Goal: Check status: Check status

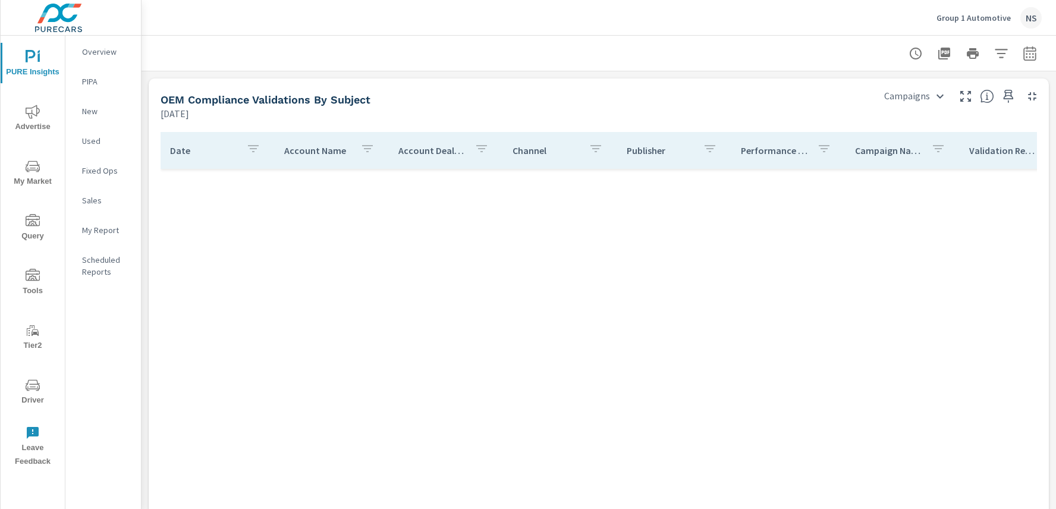
scroll to position [2364, 0]
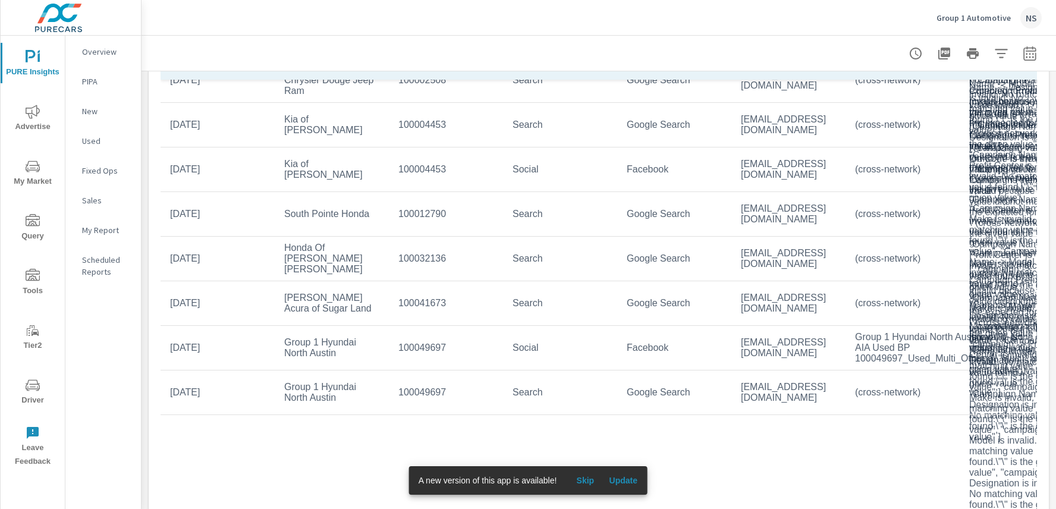
scroll to position [147, 0]
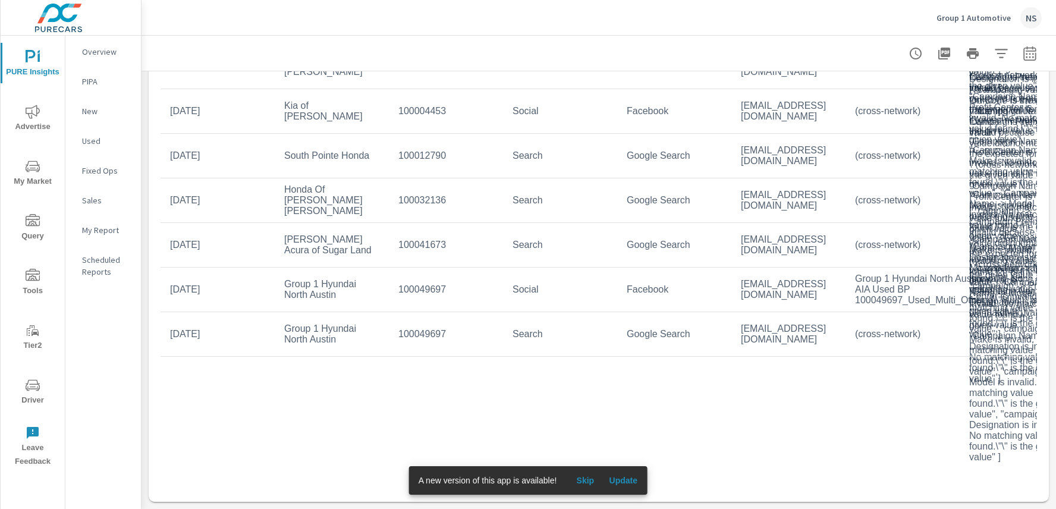
click at [627, 486] on button "Update" at bounding box center [623, 480] width 38 height 19
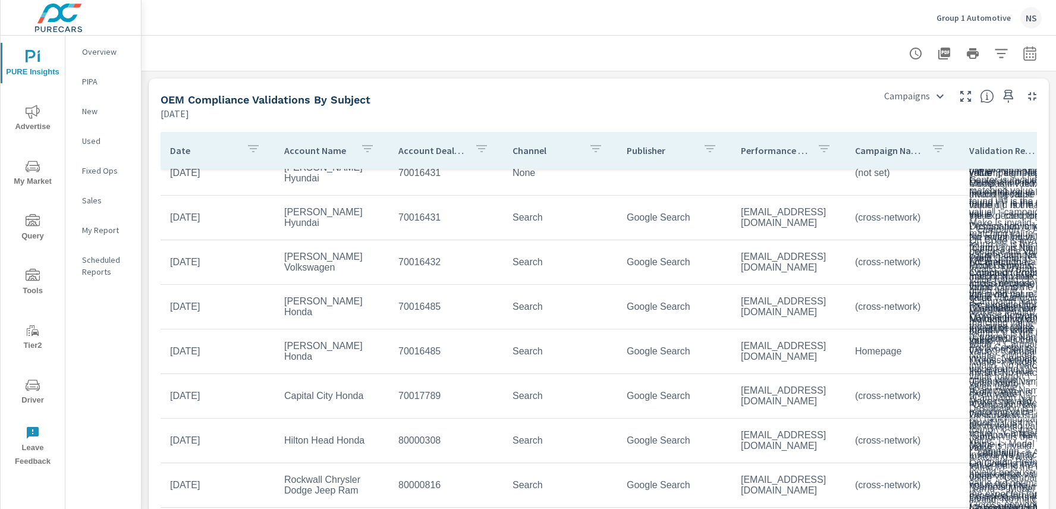
scroll to position [326, 0]
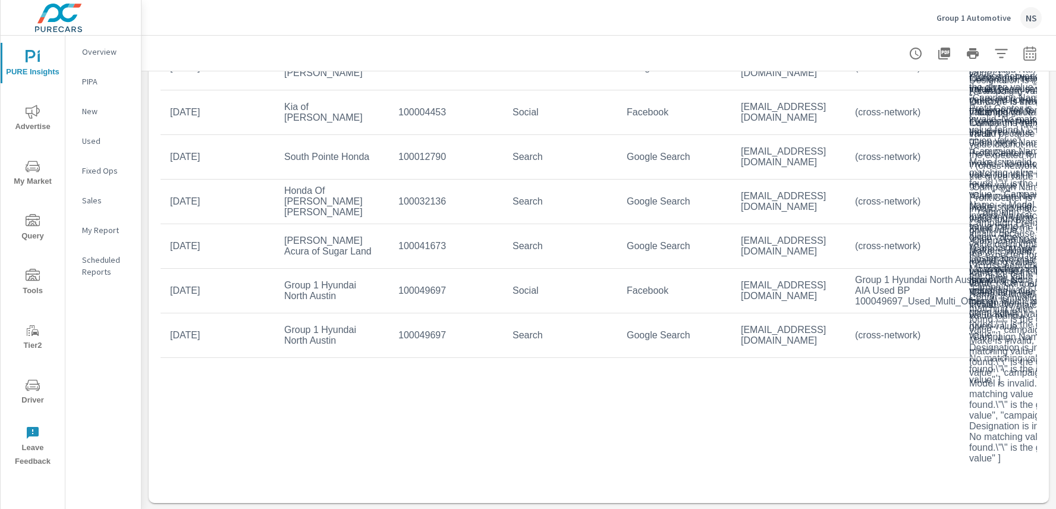
scroll to position [147, 0]
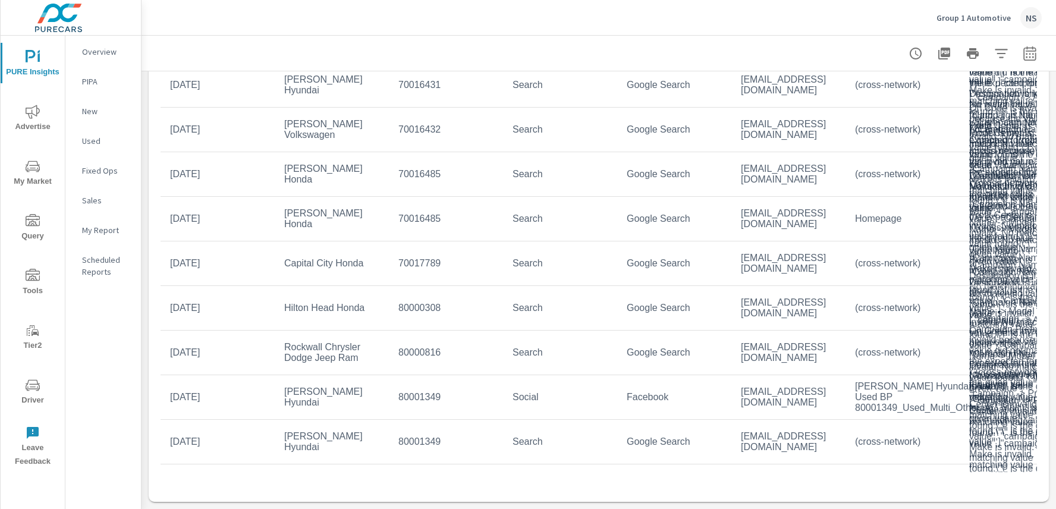
scroll to position [333, 0]
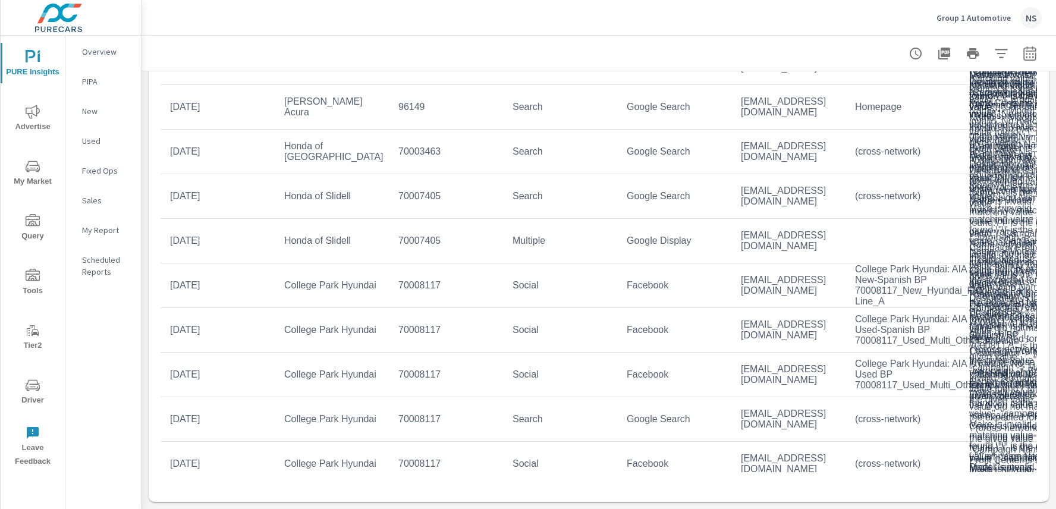
scroll to position [161, 0]
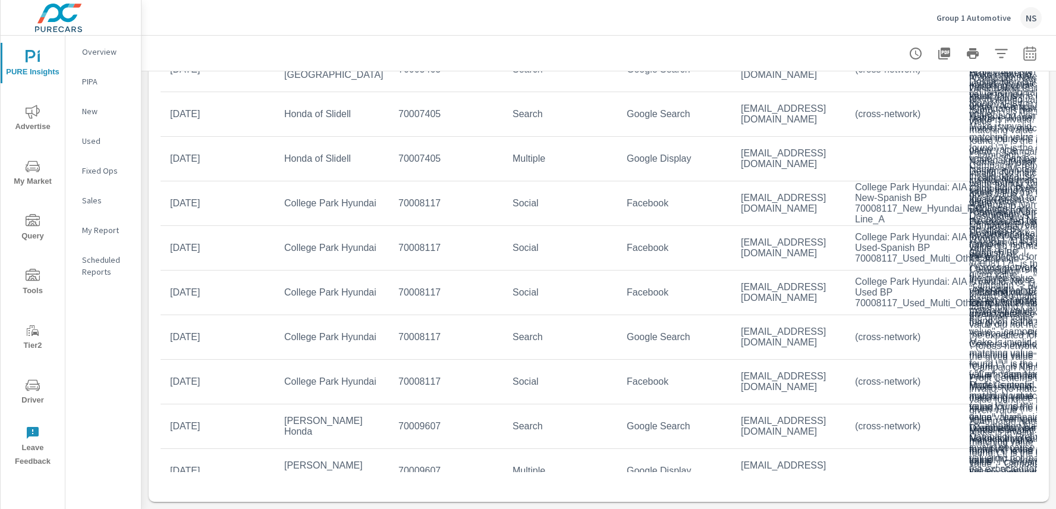
scroll to position [259, 0]
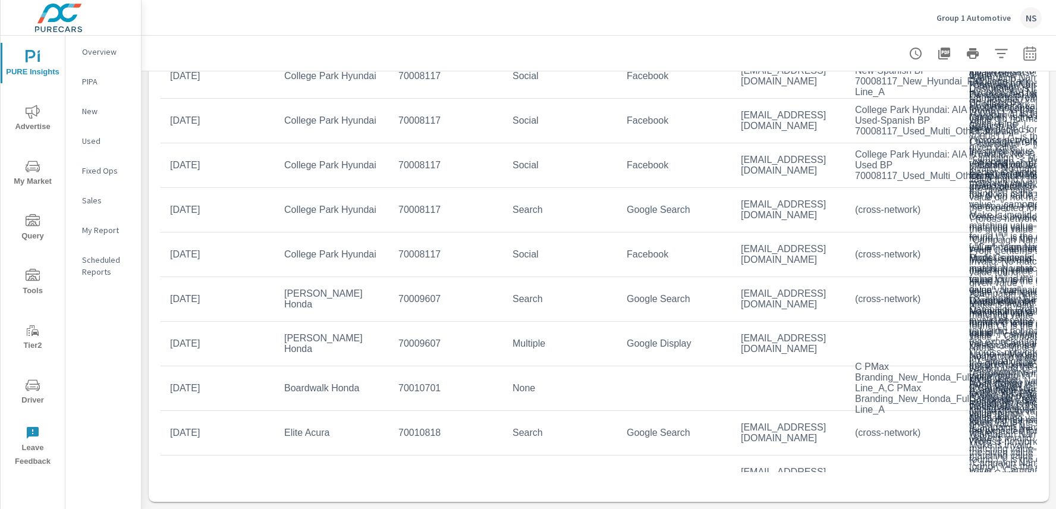
scroll to position [369, 0]
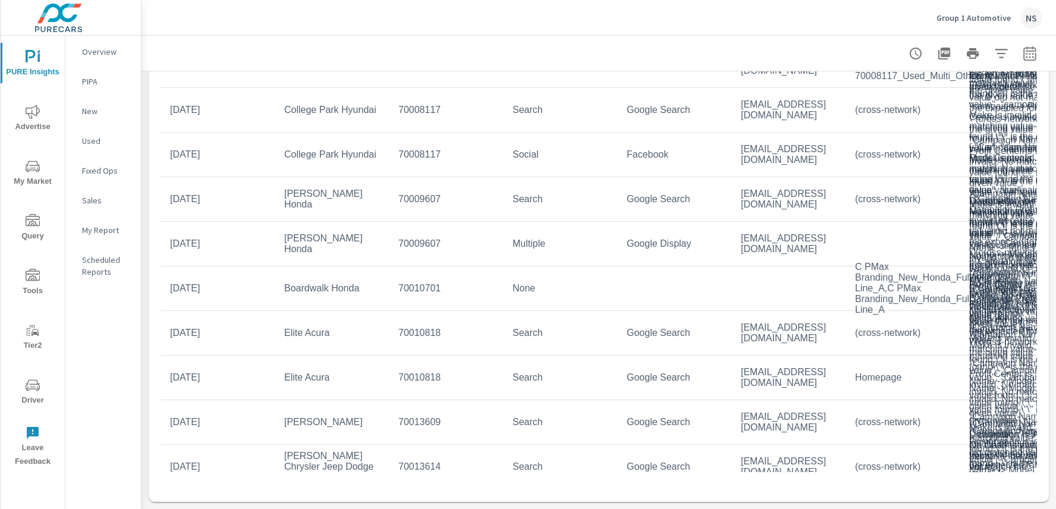
scroll to position [480, 0]
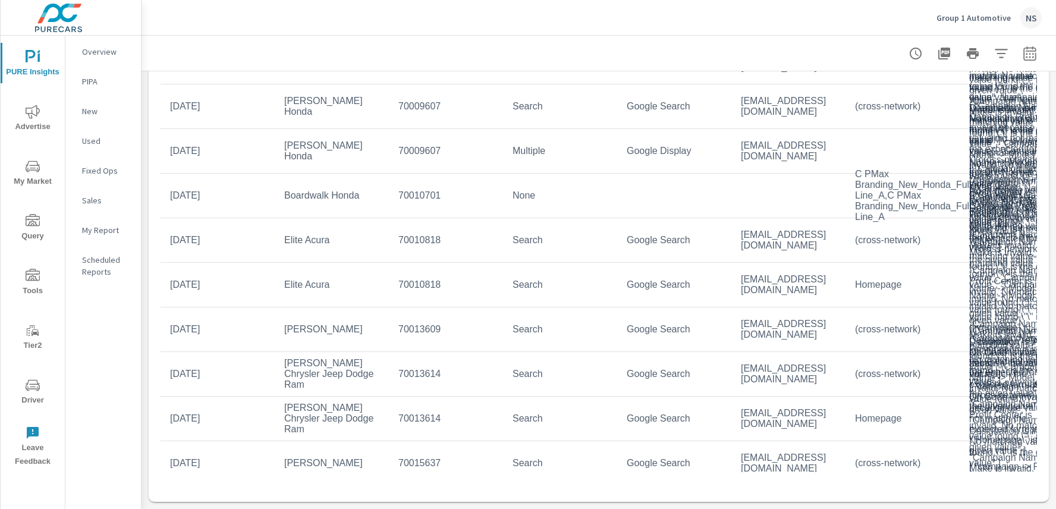
scroll to position [573, 0]
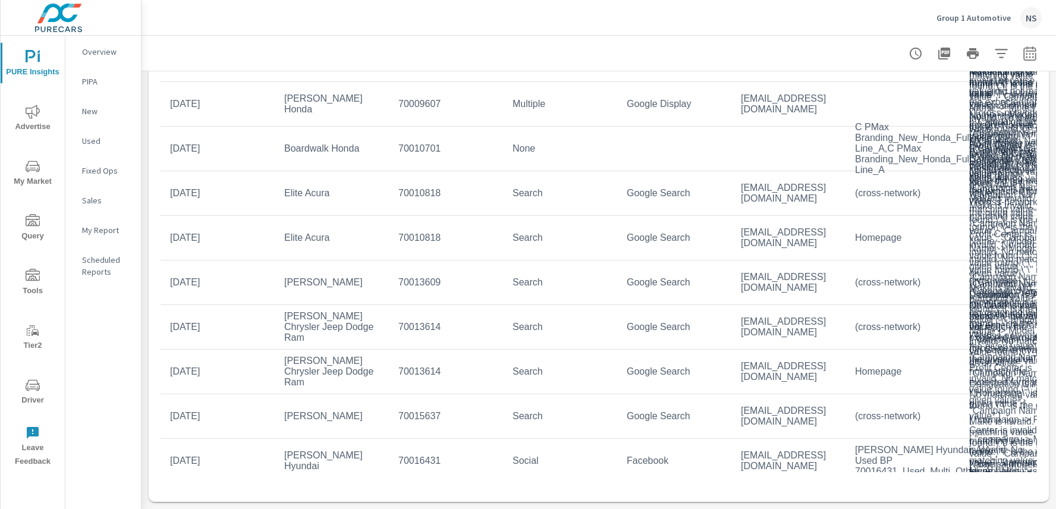
scroll to position [678, 0]
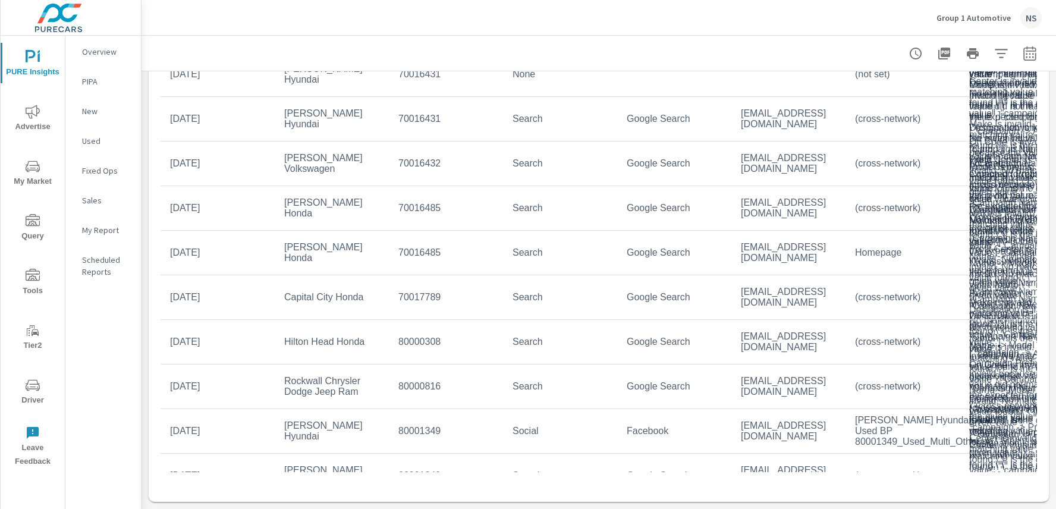
scroll to position [1097, 0]
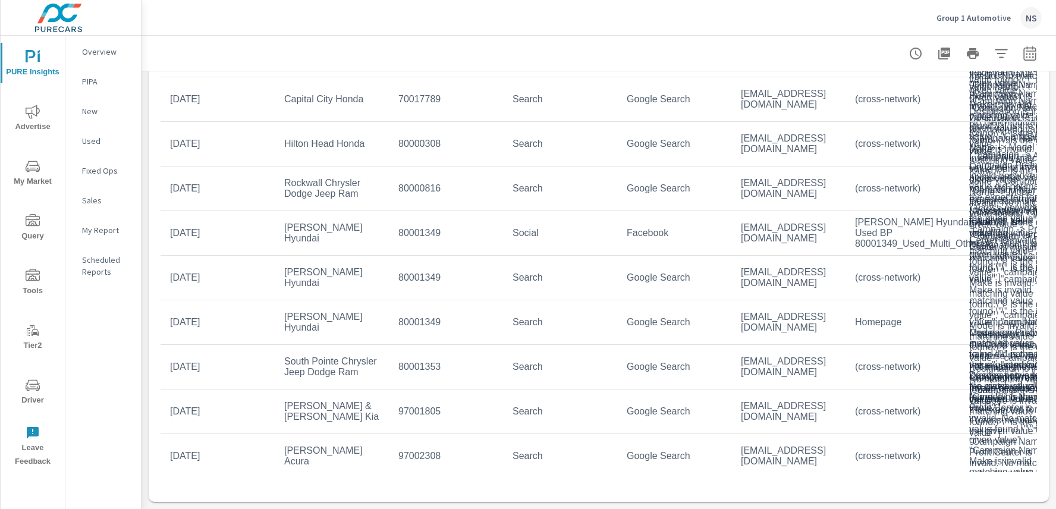
scroll to position [1300, 0]
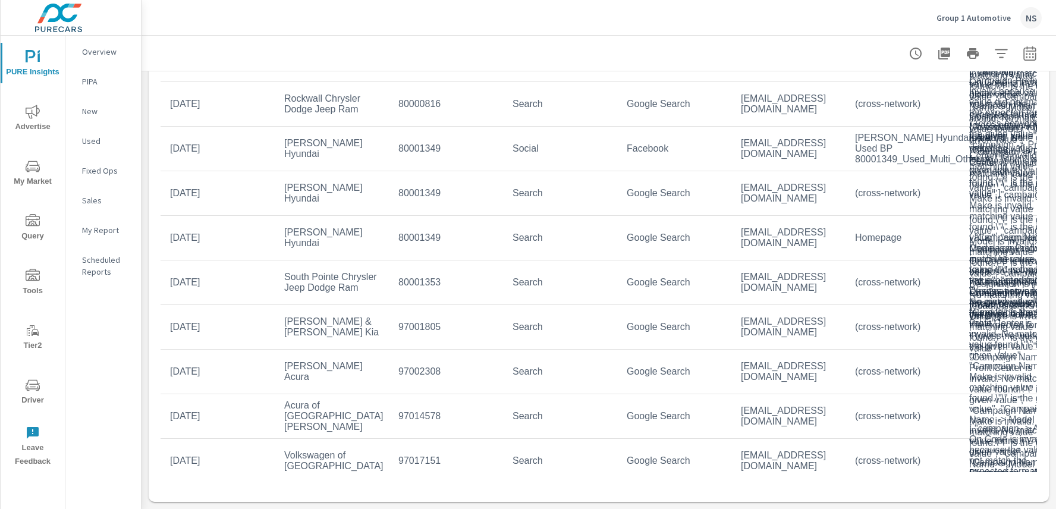
scroll to position [1385, 0]
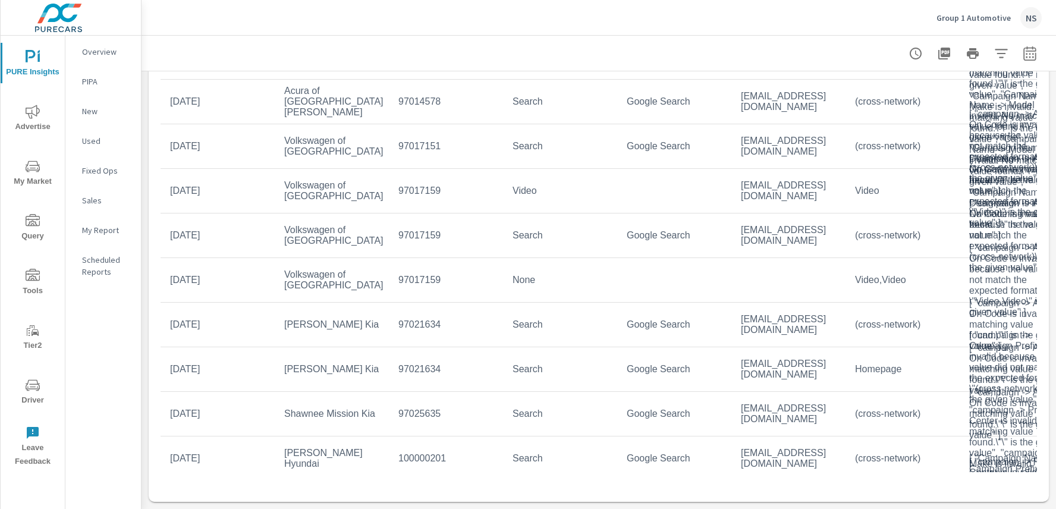
scroll to position [1682, 0]
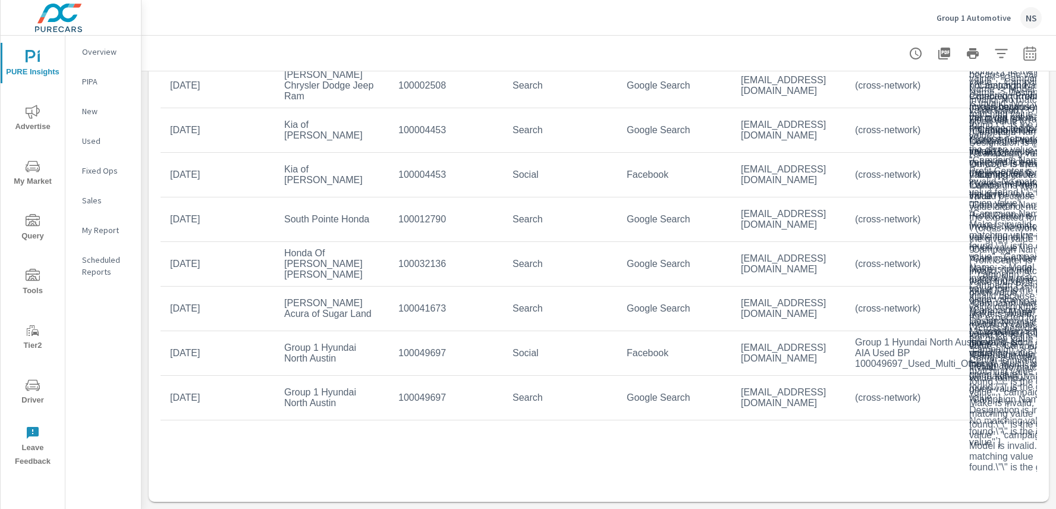
scroll to position [2484, 0]
